Goal: Task Accomplishment & Management: Manage account settings

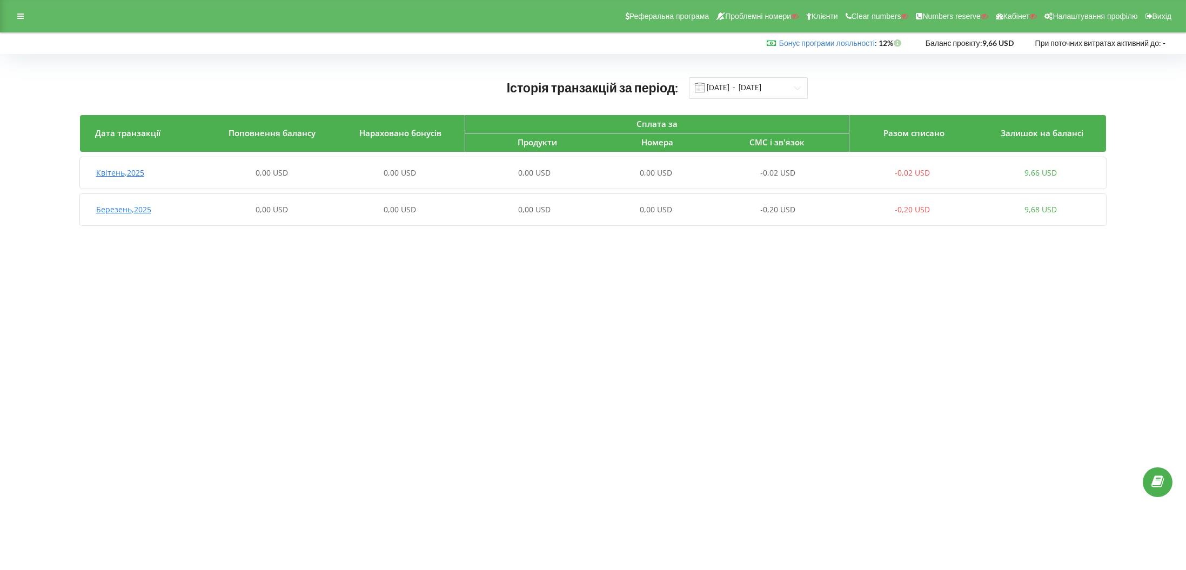
click at [113, 178] on div "Квітень , 2025 0,00 USD 0,00 USD 0,00 USD 0,00 USD -0,02 USD -0,02 USD 9,66 USD" at bounding box center [592, 173] width 1025 height 26
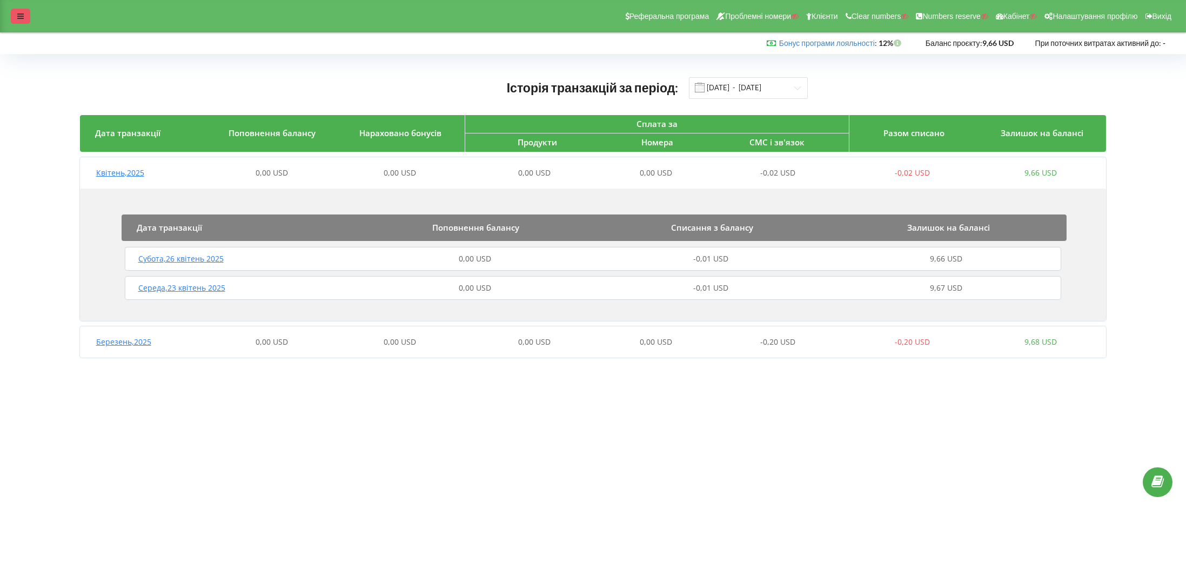
click at [21, 20] on icon at bounding box center [20, 16] width 6 height 8
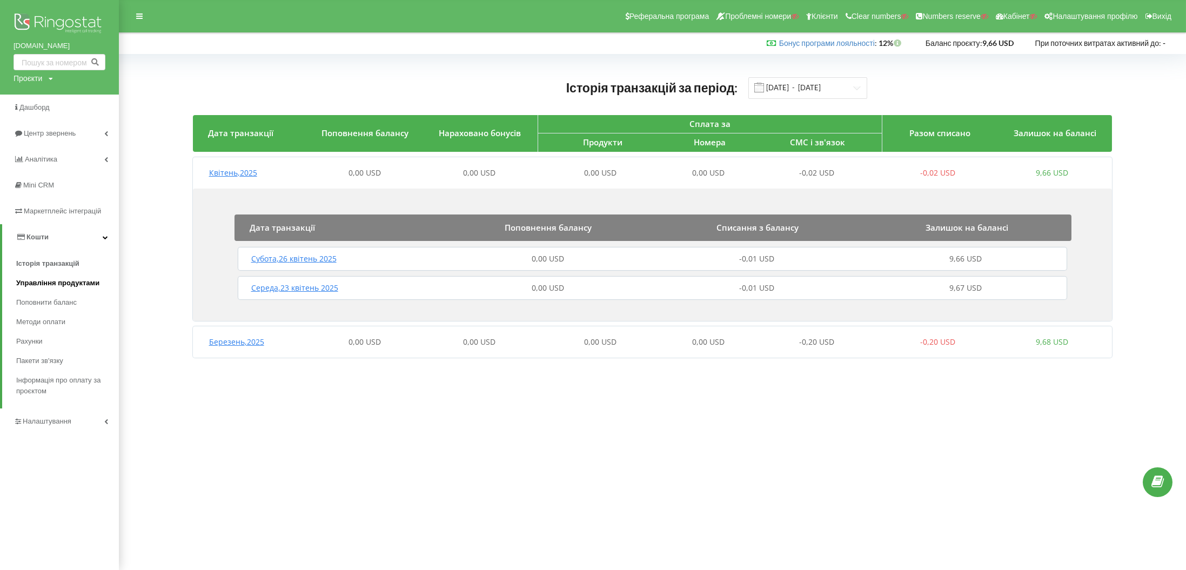
click at [37, 282] on span "Управління продуктами" at bounding box center [57, 283] width 83 height 11
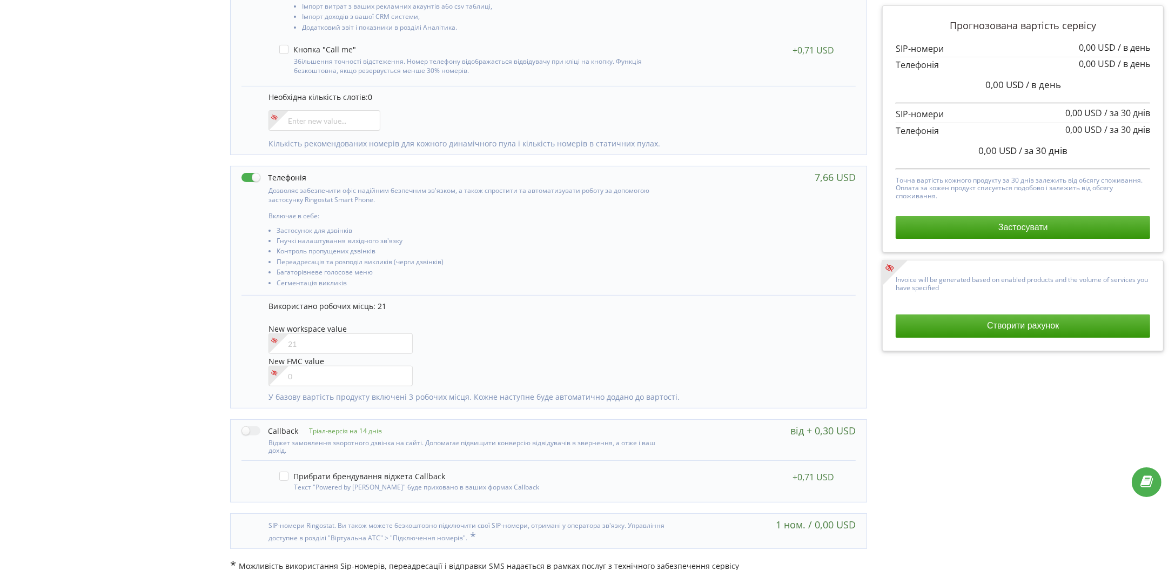
scroll to position [330, 0]
click at [98, 207] on div "Управління продуктами проєкту Оберіть продукти: Чим більше продуктів ви підключ…" at bounding box center [587, 161] width 1167 height 829
click at [81, 200] on div "Управління продуктами проєкту Оберіть продукти: Чим більше продуктів ви підключ…" at bounding box center [587, 161] width 1167 height 829
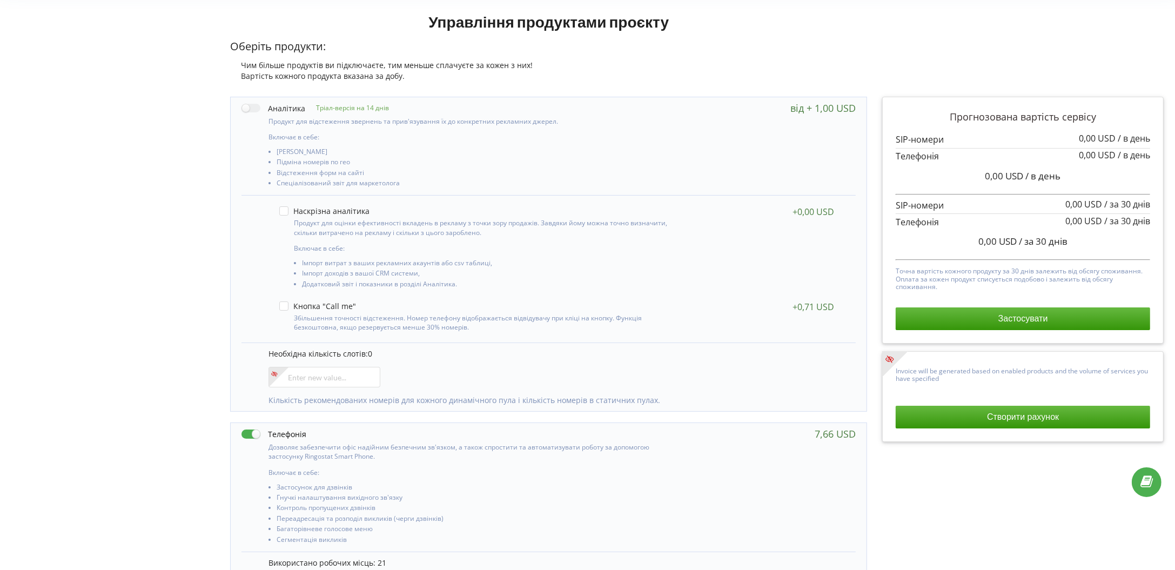
scroll to position [72, 0]
